Goal: Task Accomplishment & Management: Manage account settings

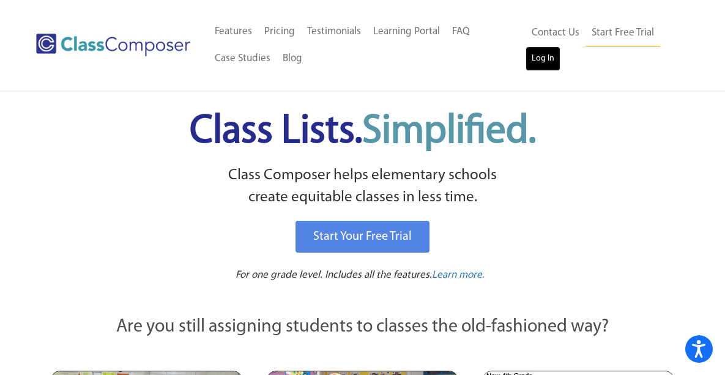
click at [555, 54] on link "Log In" at bounding box center [543, 59] width 35 height 24
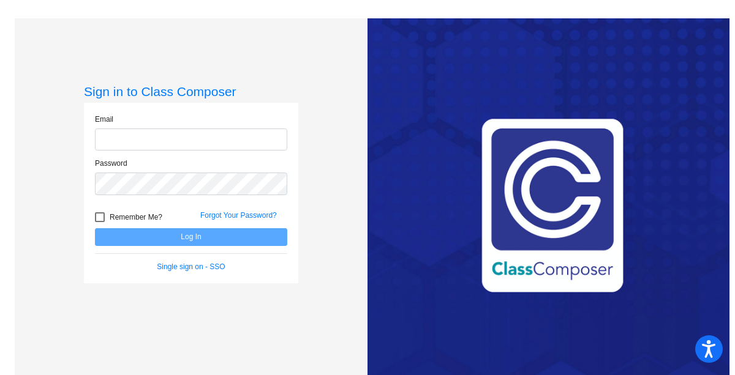
type input "[EMAIL_ADDRESS][DOMAIN_NAME]"
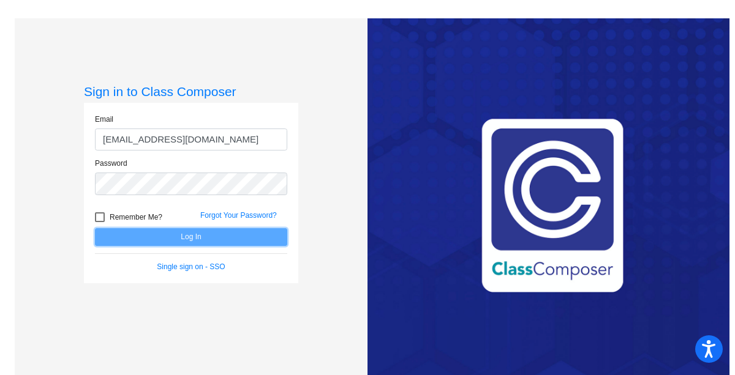
click at [174, 236] on button "Log In" at bounding box center [191, 237] width 192 height 18
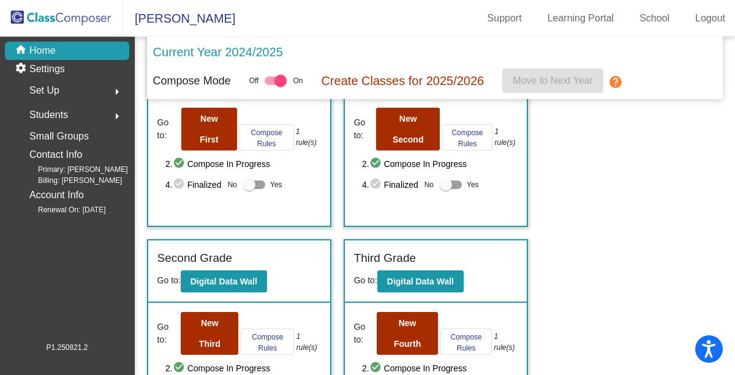
scroll to position [81, 0]
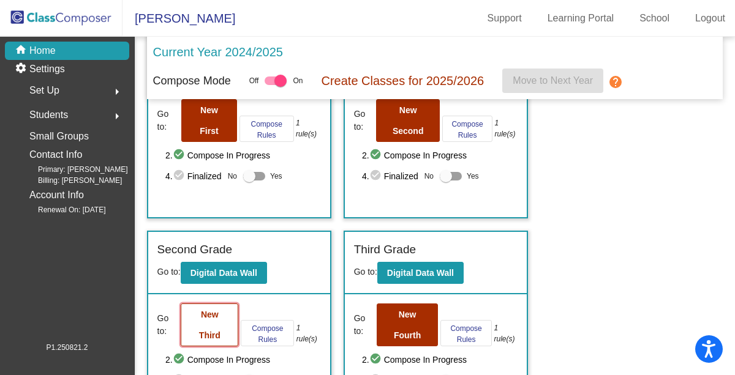
click at [184, 337] on button "New Third" at bounding box center [210, 325] width 58 height 43
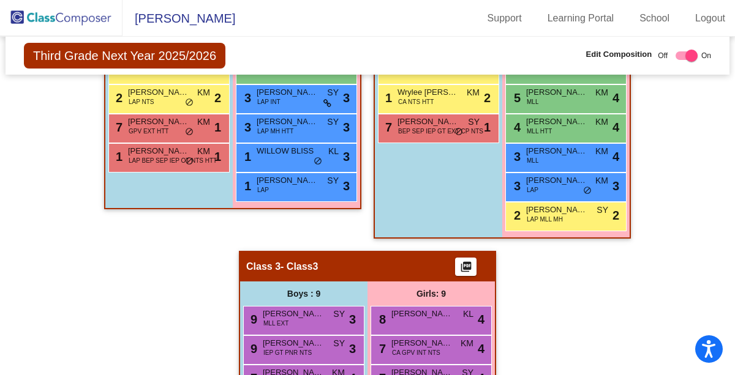
scroll to position [59, 0]
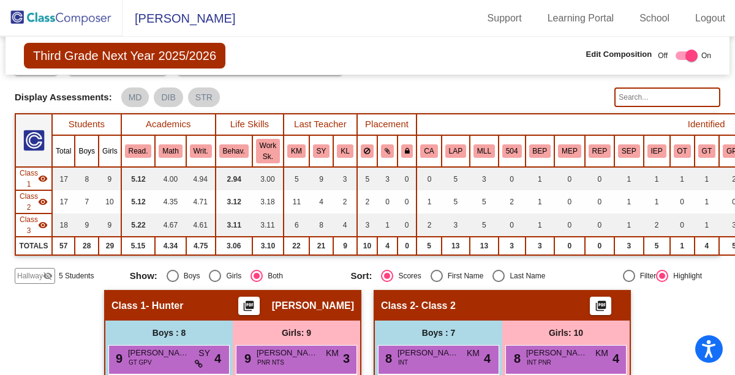
click at [138, 65] on span "Third Grade Next Year 2025/2026" at bounding box center [124, 56] width 201 height 26
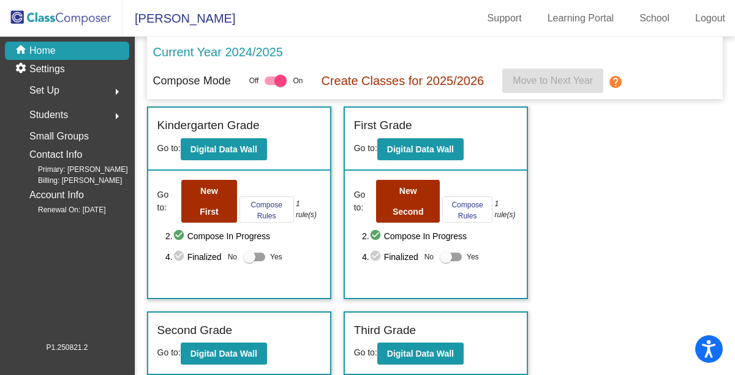
click at [222, 53] on p "Current Year 2024/2025" at bounding box center [218, 52] width 130 height 18
click at [72, 73] on div "settings Settings" at bounding box center [67, 69] width 124 height 18
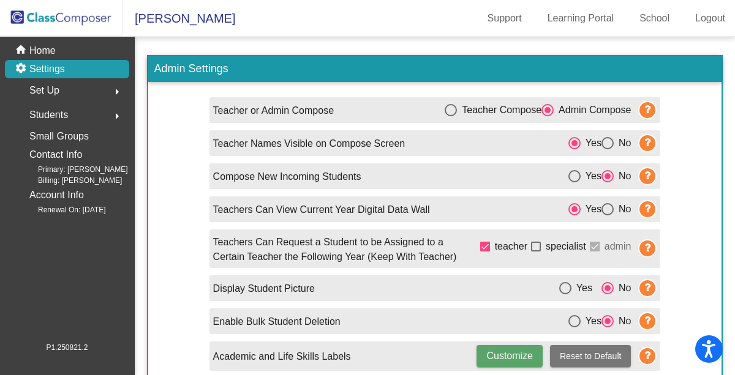
click at [63, 120] on span "Students" at bounding box center [48, 115] width 39 height 17
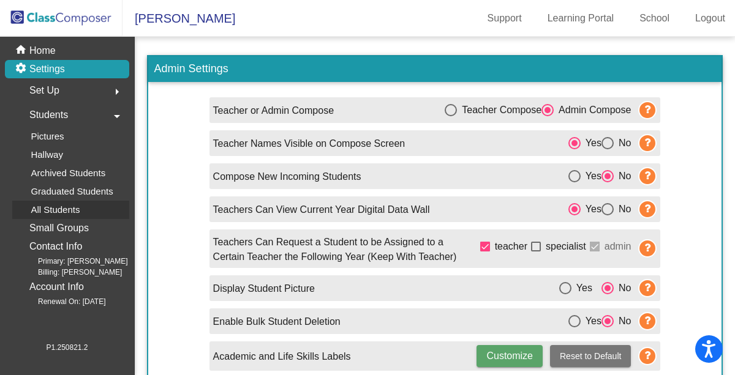
click at [29, 215] on div "All Students" at bounding box center [50, 210] width 77 height 18
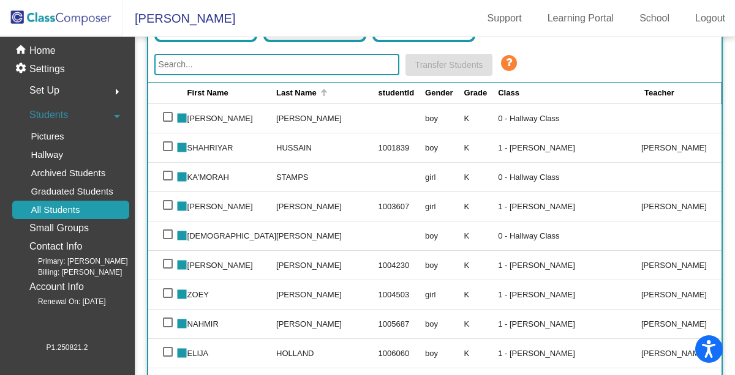
click at [291, 95] on div "Last Name" at bounding box center [296, 93] width 40 height 12
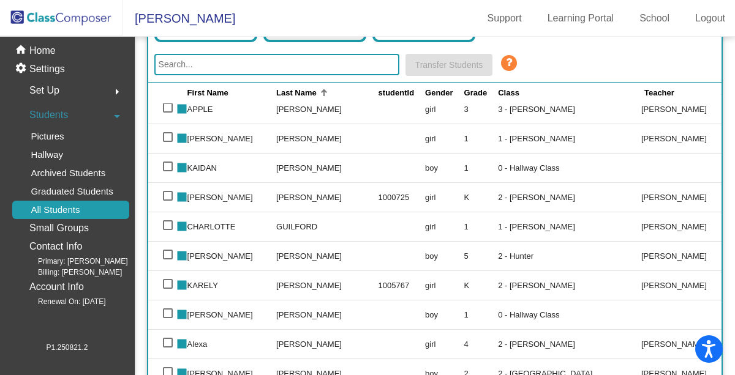
scroll to position [3746, 0]
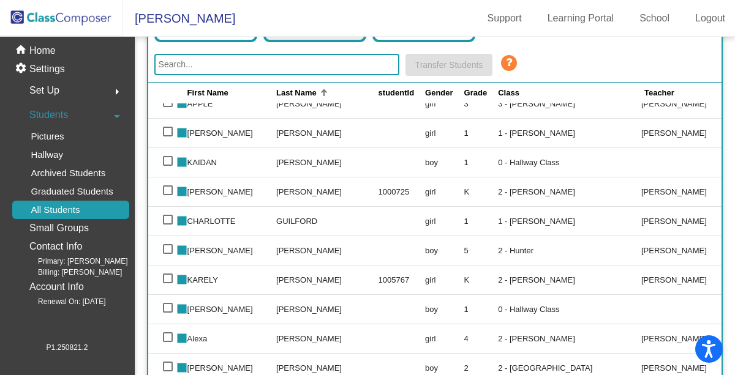
click at [171, 305] on div at bounding box center [168, 308] width 10 height 10
click at [168, 313] on input "select row 136" at bounding box center [167, 313] width 1 height 1
checkbox input "true"
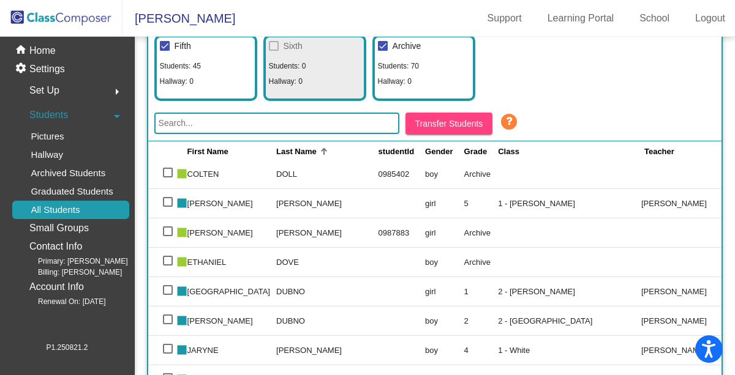
scroll to position [184, 0]
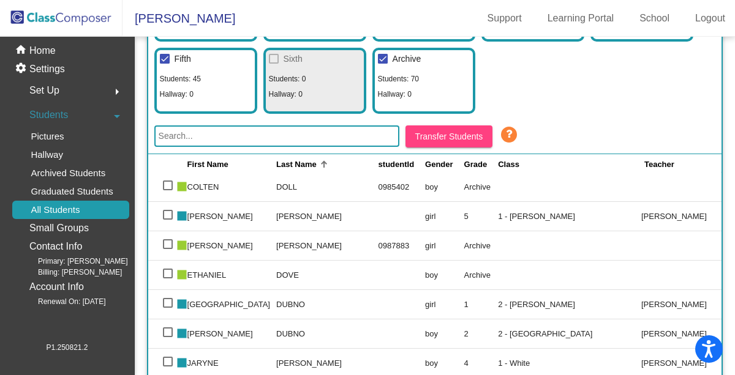
click at [507, 133] on icon at bounding box center [508, 134] width 18 height 18
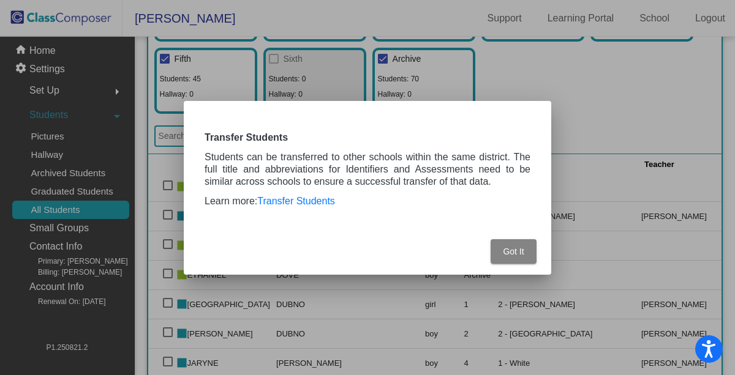
click at [514, 250] on span "Got It" at bounding box center [513, 252] width 21 height 10
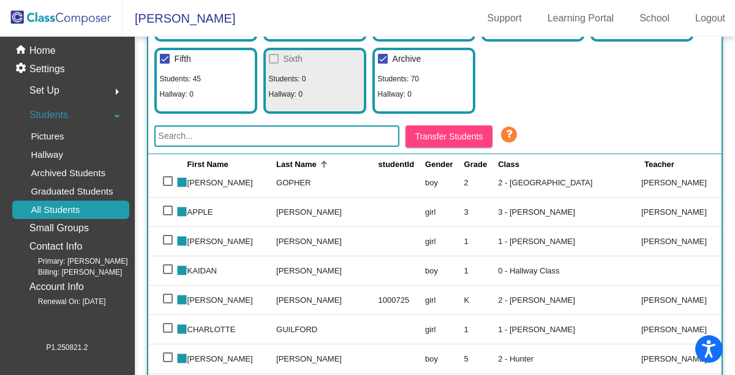
scroll to position [3841, 0]
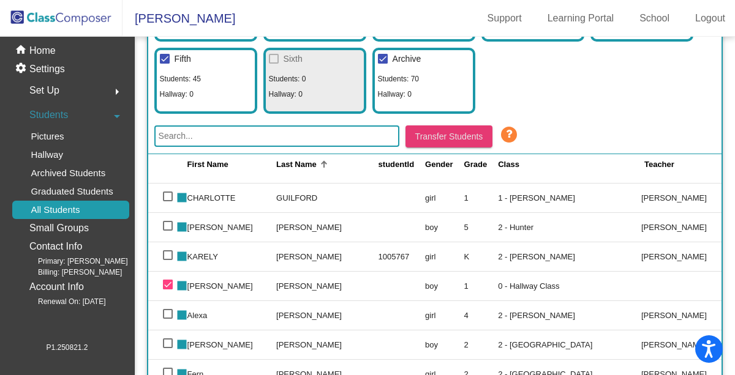
click at [451, 135] on span "Transfer Students" at bounding box center [449, 137] width 68 height 10
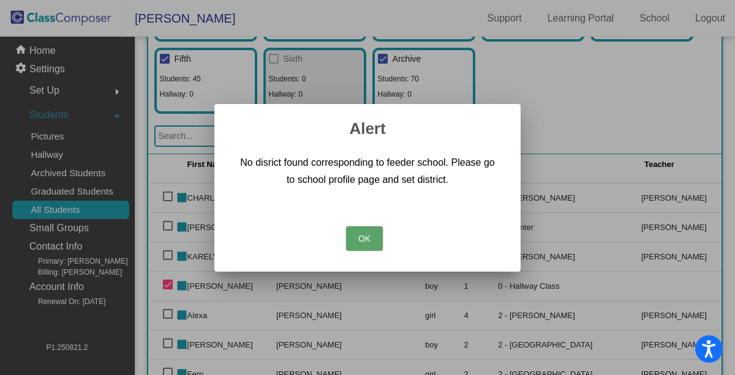
click at [375, 239] on button "OK" at bounding box center [364, 238] width 37 height 24
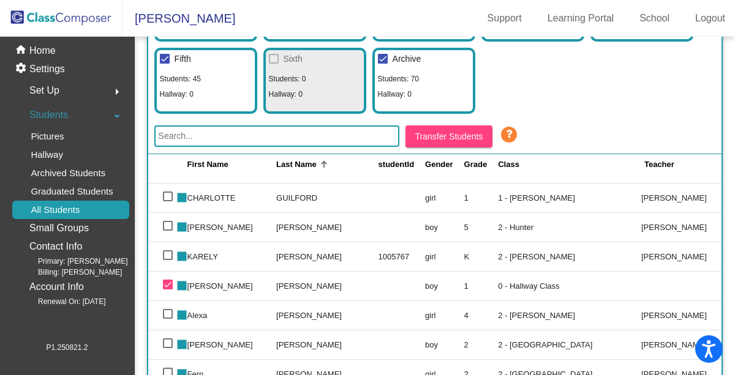
scroll to position [3818, 0]
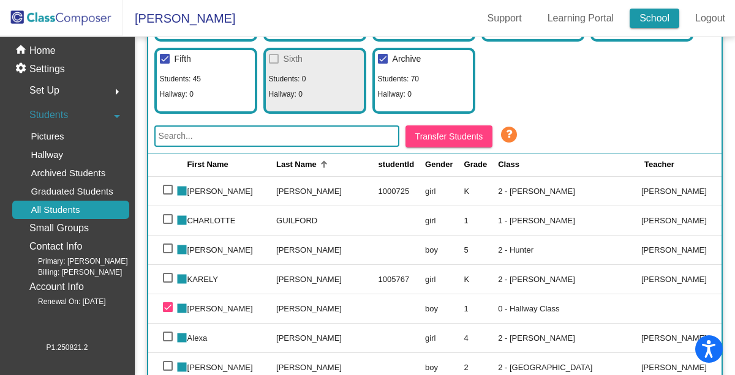
click at [654, 18] on link "School" at bounding box center [654, 19] width 50 height 20
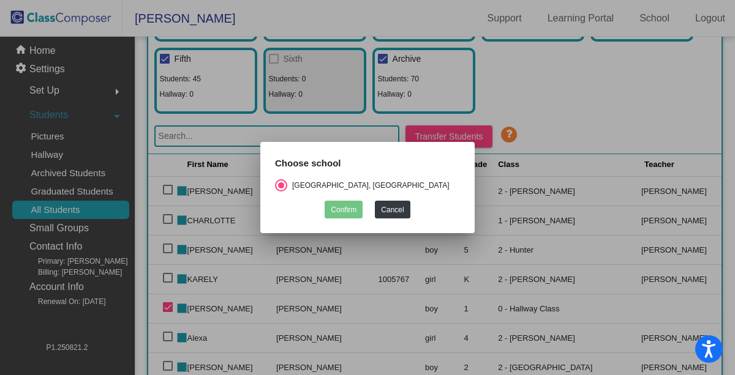
click at [585, 124] on div at bounding box center [367, 187] width 735 height 375
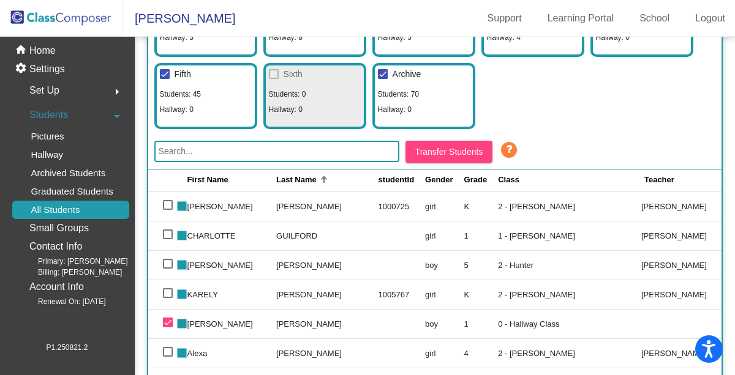
scroll to position [163, 0]
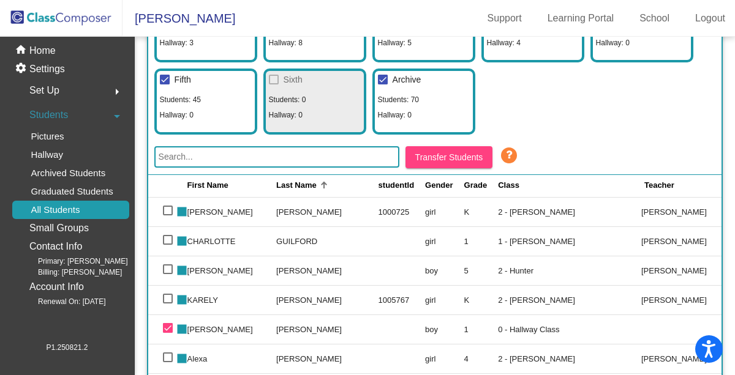
click at [447, 334] on td "boy" at bounding box center [444, 329] width 39 height 29
click at [230, 324] on td "[PERSON_NAME]" at bounding box center [231, 329] width 89 height 29
click at [282, 331] on td "[PERSON_NAME]" at bounding box center [327, 329] width 102 height 29
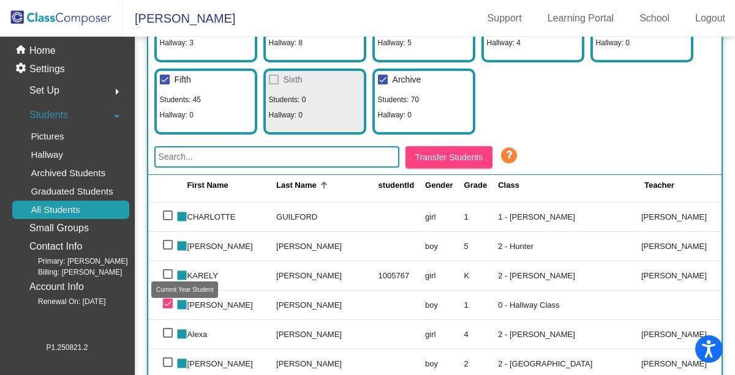
scroll to position [3845, 0]
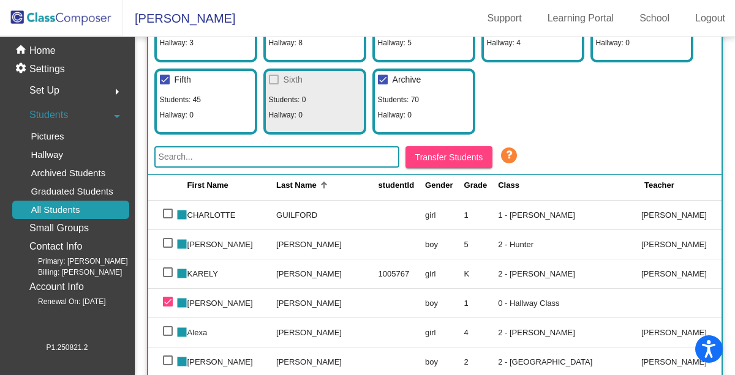
click at [187, 261] on td "stop" at bounding box center [180, 274] width 15 height 29
